Goal: Task Accomplishment & Management: Manage account settings

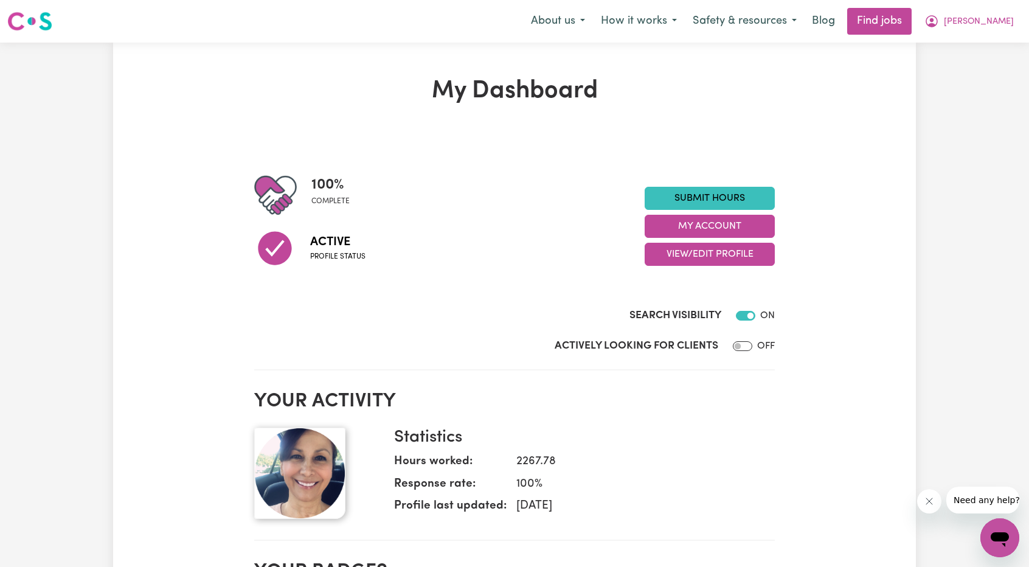
click at [1014, 35] on nav "Menu About us How it works Safety & resources Blog Find jobs [PERSON_NAME]" at bounding box center [514, 21] width 1029 height 43
click at [1007, 28] on span "[PERSON_NAME]" at bounding box center [979, 21] width 70 height 13
click at [961, 46] on link "My Account" at bounding box center [973, 47] width 96 height 23
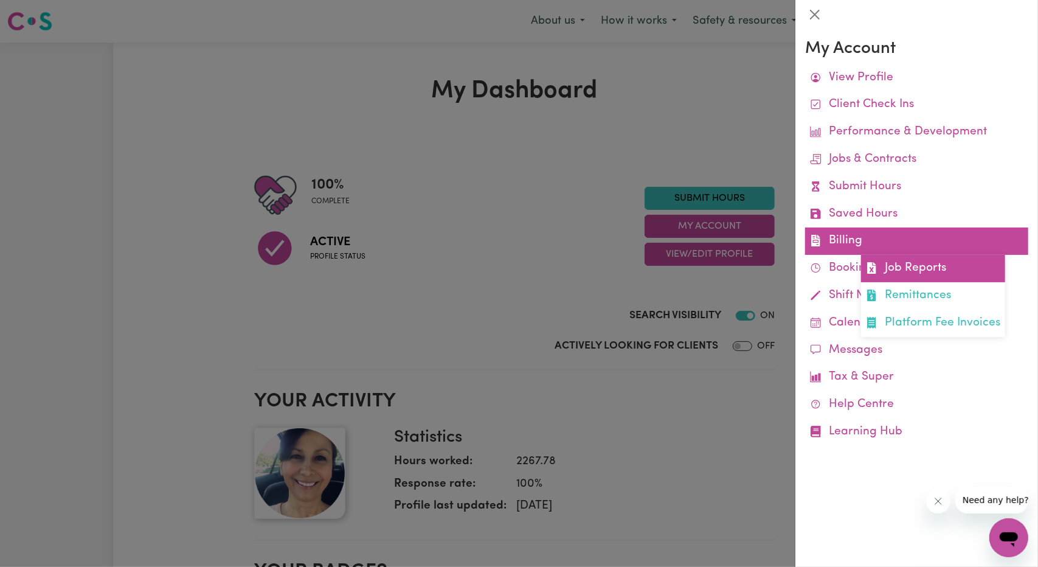
click at [891, 258] on link "Job Reports" at bounding box center [933, 268] width 144 height 27
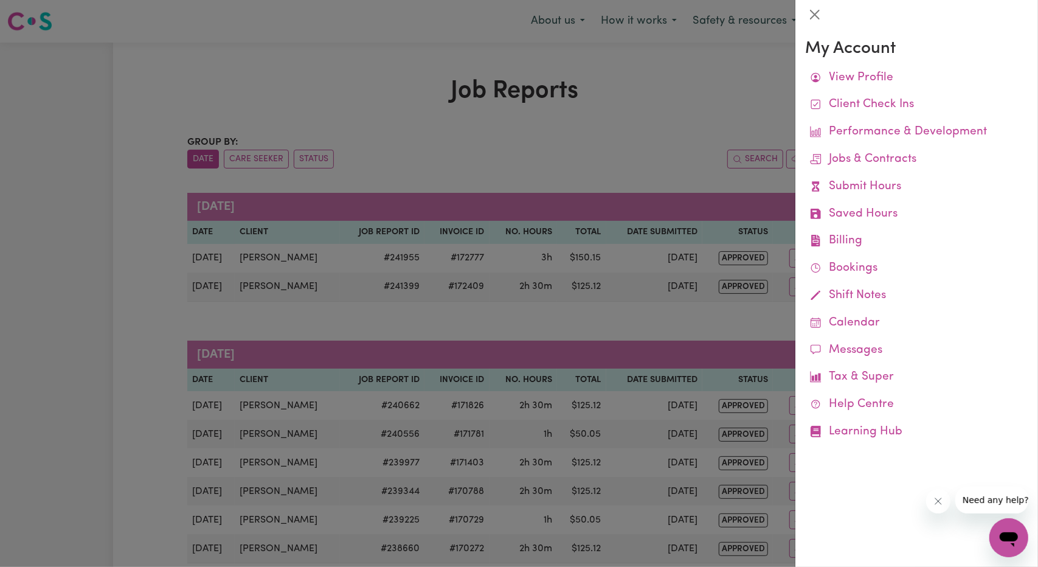
click at [632, 257] on div at bounding box center [519, 283] width 1038 height 567
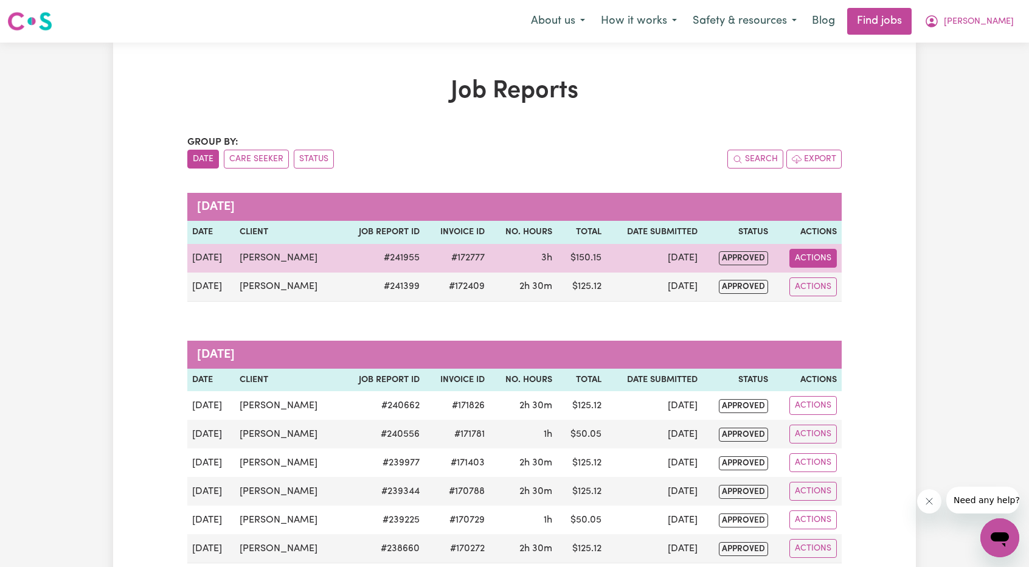
click at [820, 263] on button "Actions" at bounding box center [812, 258] width 47 height 19
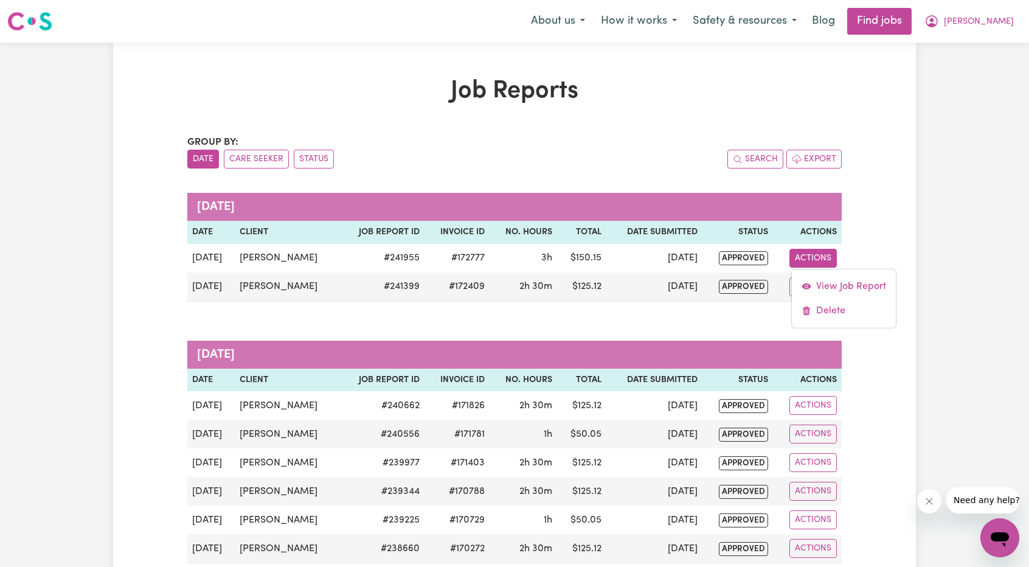
click at [1006, 26] on span "[PERSON_NAME]" at bounding box center [979, 21] width 70 height 13
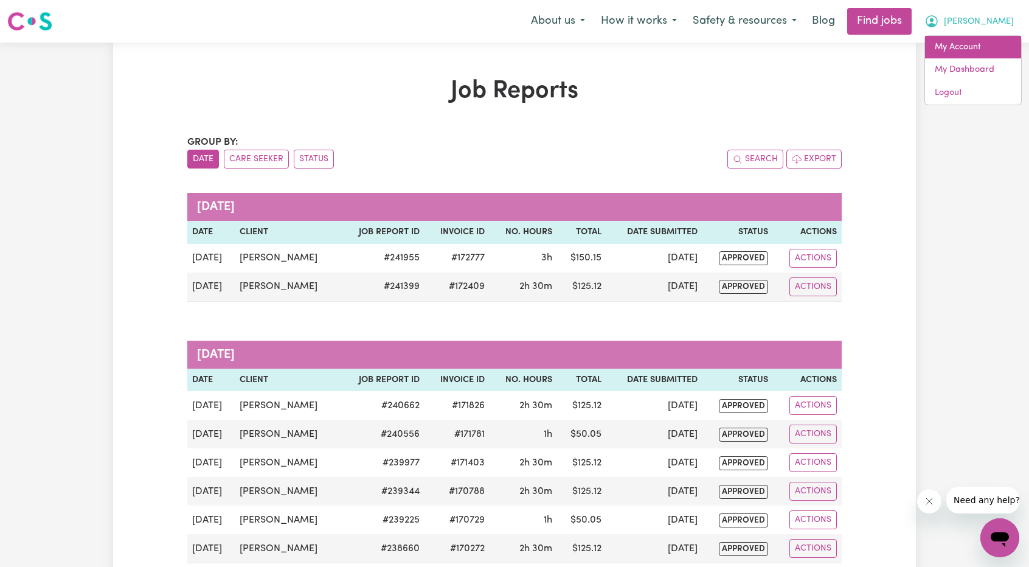
click at [991, 43] on link "My Account" at bounding box center [973, 47] width 96 height 23
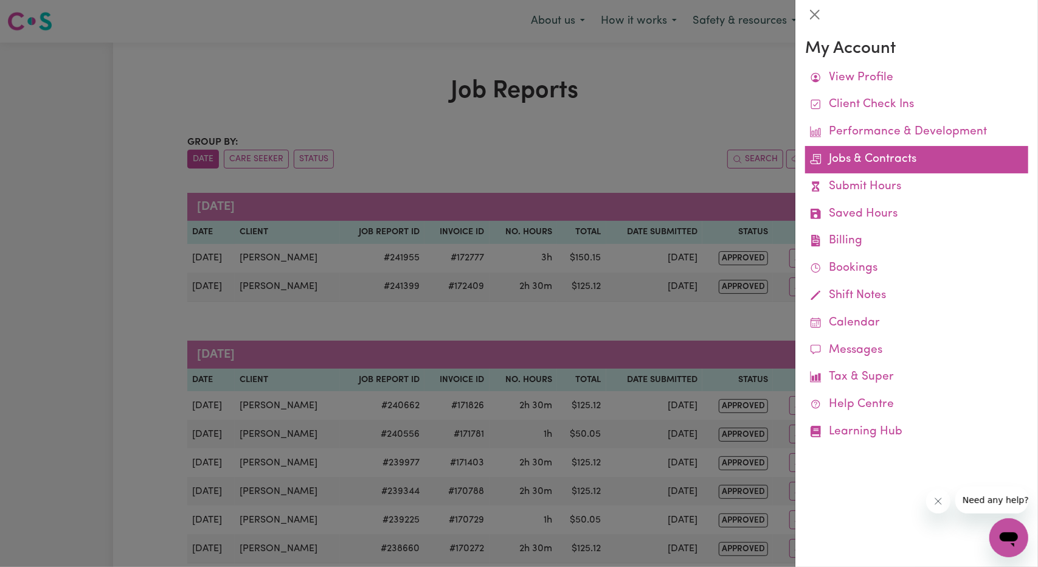
click at [862, 160] on link "Jobs & Contracts" at bounding box center [916, 159] width 223 height 27
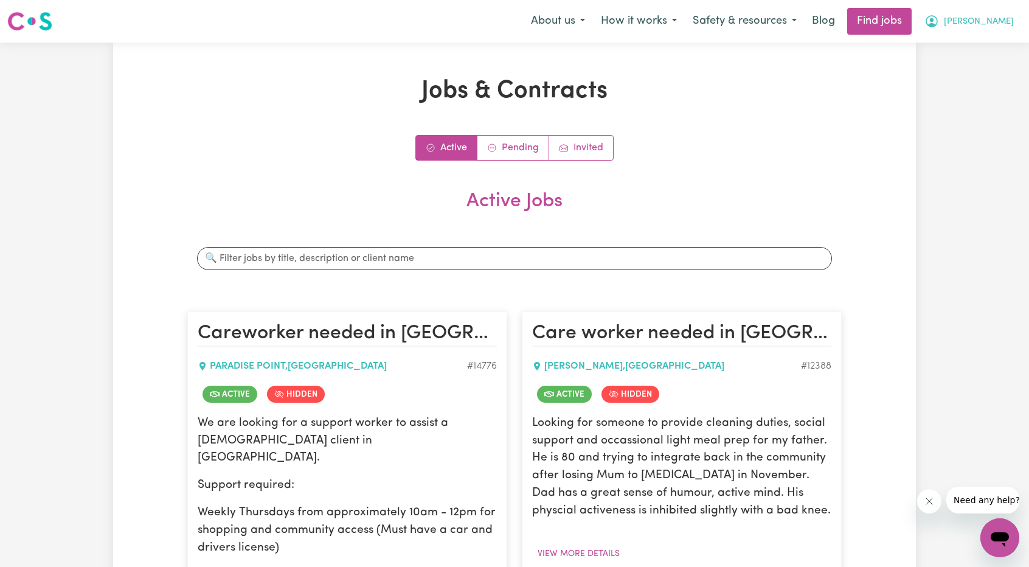
click at [996, 13] on button "[PERSON_NAME]" at bounding box center [968, 22] width 105 height 26
click at [961, 46] on link "My Account" at bounding box center [973, 47] width 96 height 23
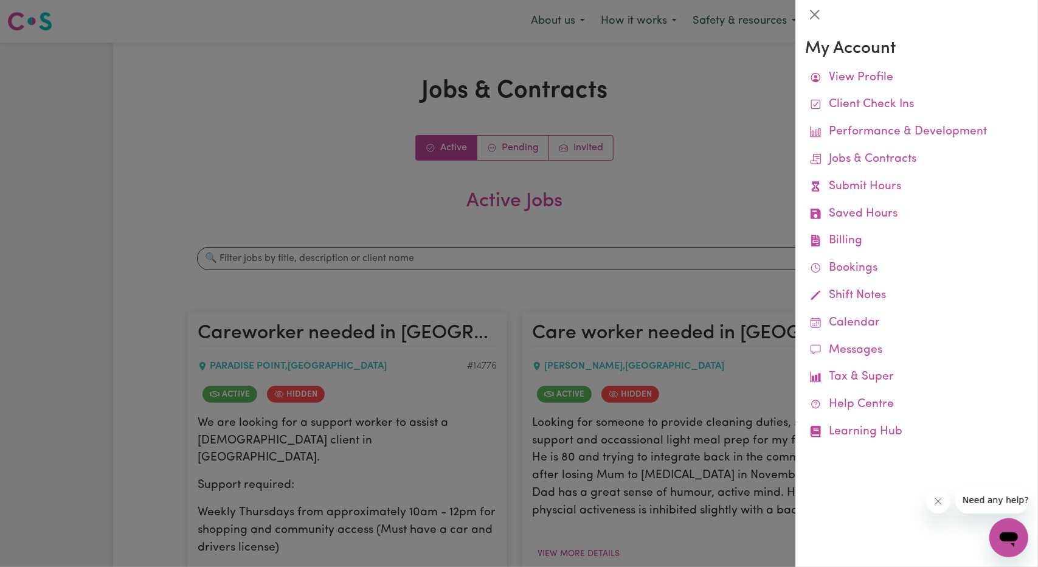
click at [703, 125] on div at bounding box center [519, 283] width 1038 height 567
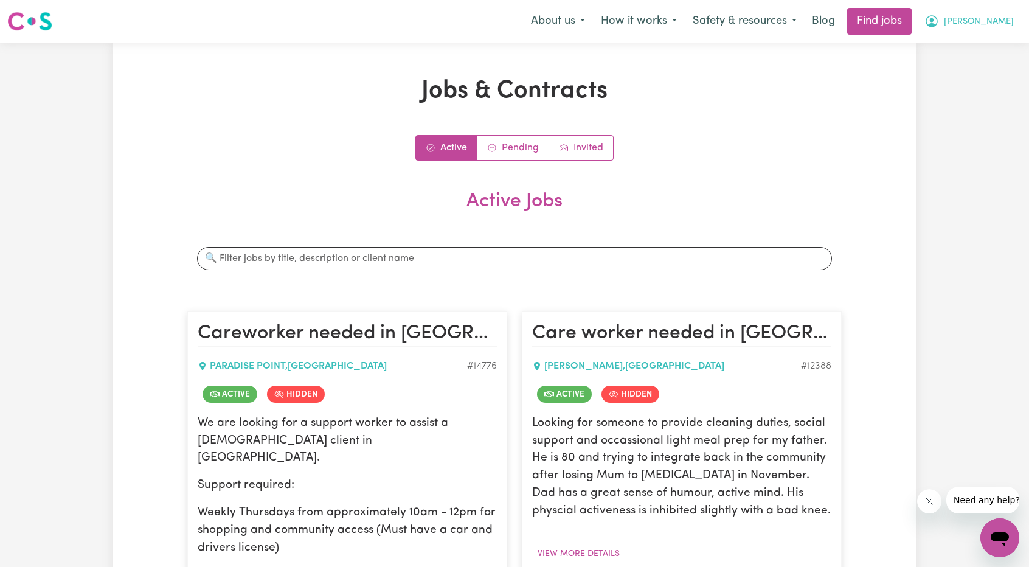
click at [993, 21] on span "[PERSON_NAME]" at bounding box center [979, 21] width 70 height 13
click at [978, 57] on link "My Account" at bounding box center [973, 47] width 96 height 23
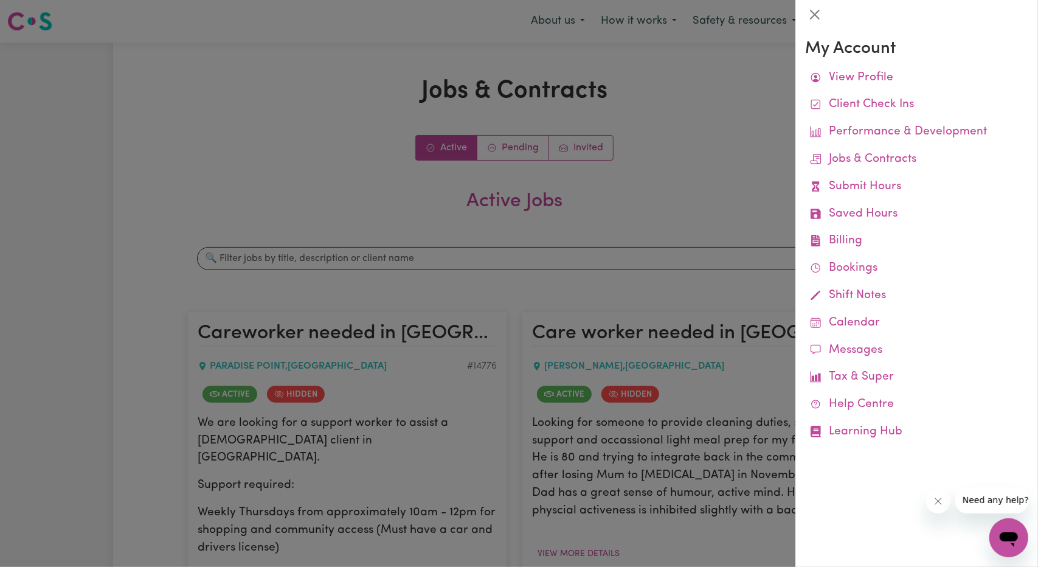
click at [652, 219] on div at bounding box center [519, 283] width 1038 height 567
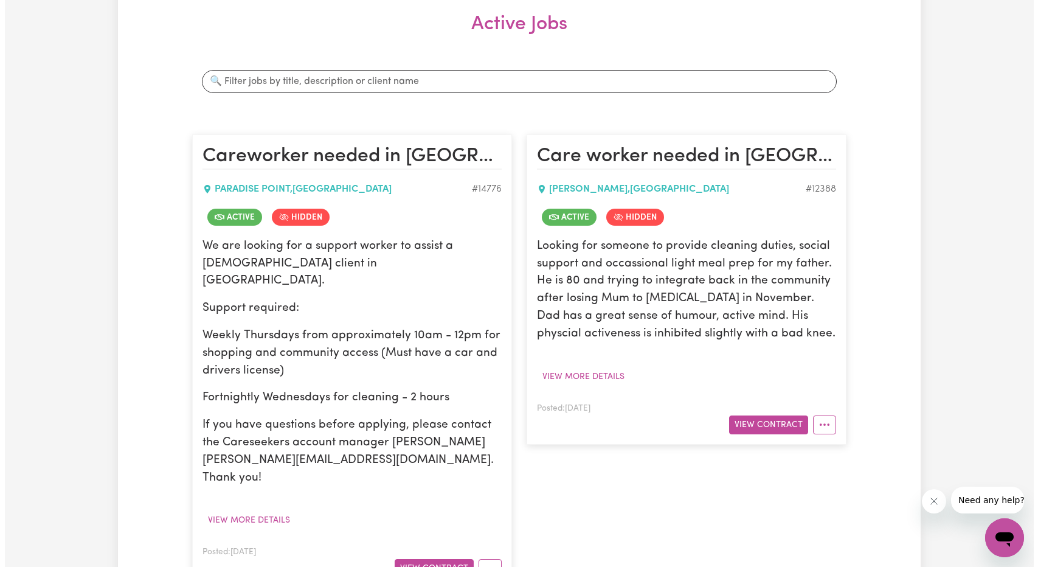
scroll to position [182, 0]
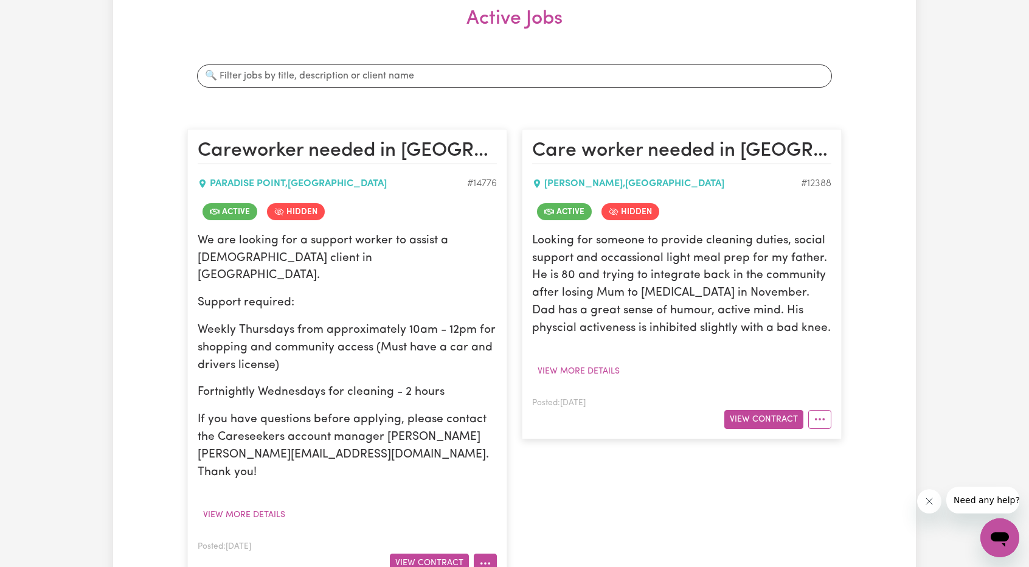
click at [486, 553] on button "More options" at bounding box center [485, 562] width 23 height 19
click at [520, 523] on link "Job Details" at bounding box center [522, 535] width 96 height 24
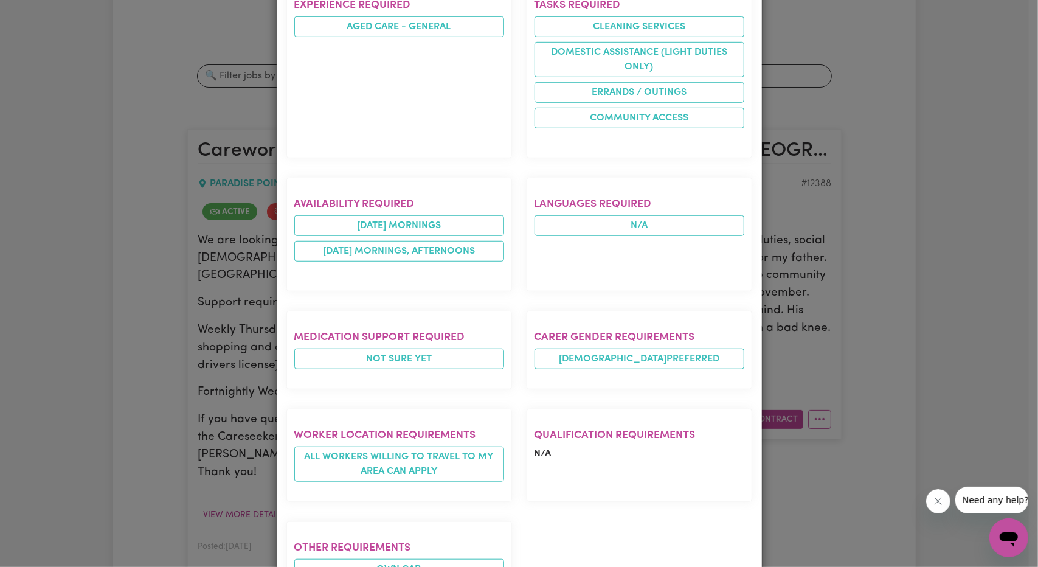
scroll to position [616, 0]
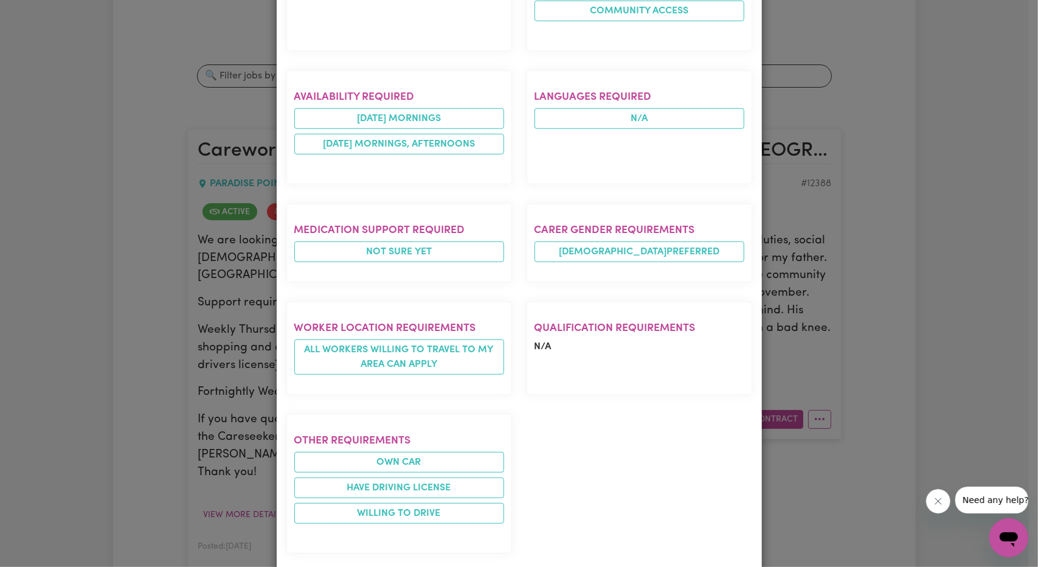
drag, startPoint x: 173, startPoint y: 257, endPoint x: 185, endPoint y: 258, distance: 12.9
click at [174, 257] on div "Job Details Careworker needed in [GEOGRAPHIC_DATA] , [GEOGRAPHIC_DATA] Posted b…" at bounding box center [519, 283] width 1038 height 567
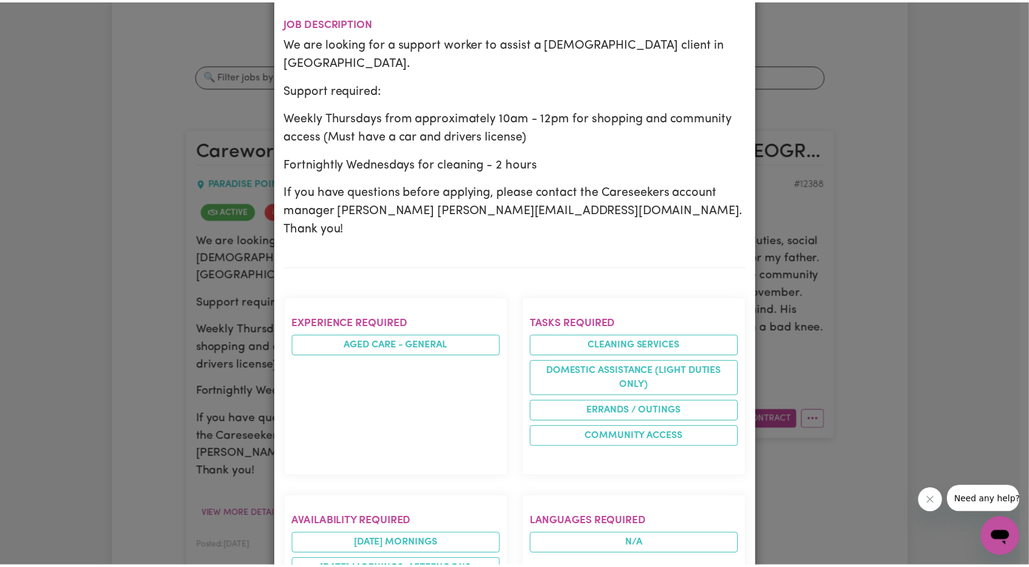
scroll to position [0, 0]
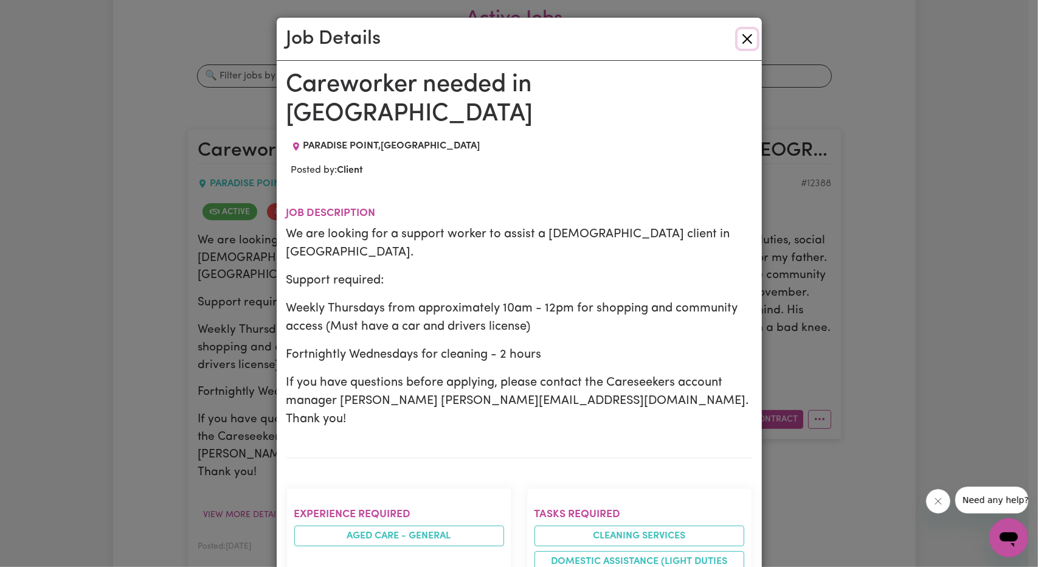
click at [739, 37] on button "Close" at bounding box center [747, 38] width 19 height 19
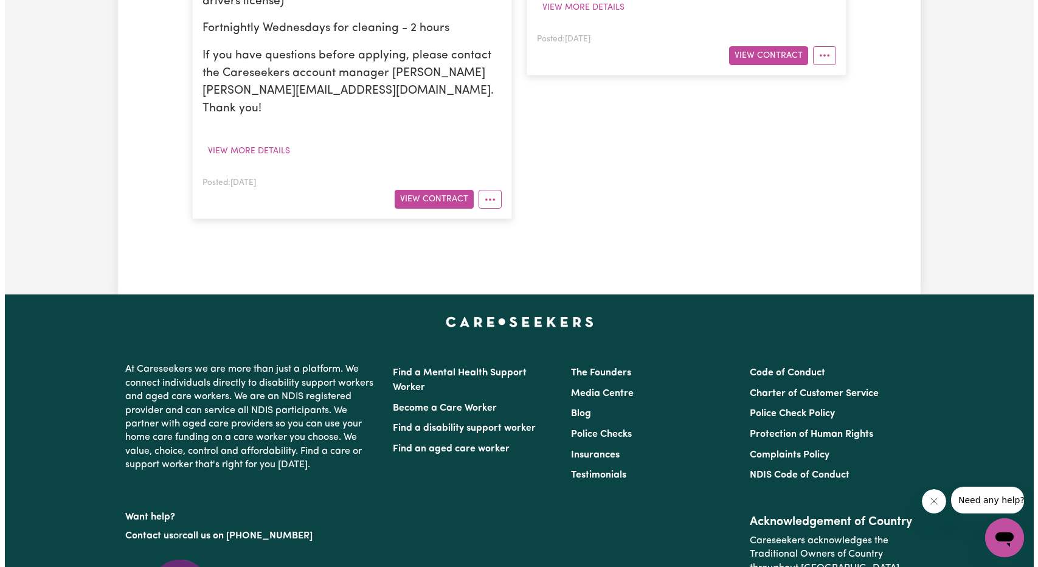
scroll to position [547, 0]
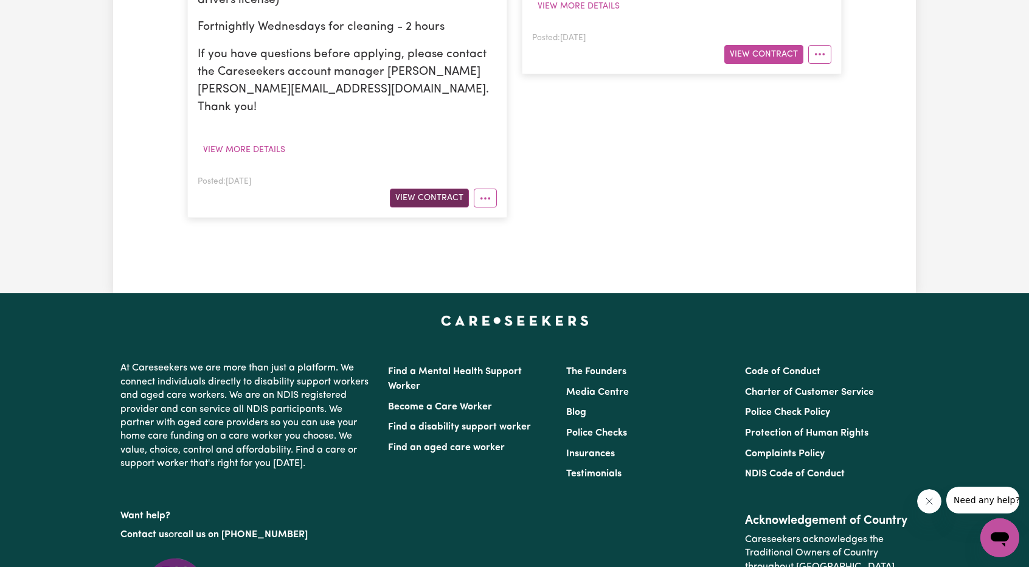
click at [429, 188] on button "View Contract" at bounding box center [429, 197] width 79 height 19
